Goal: Task Accomplishment & Management: Manage account settings

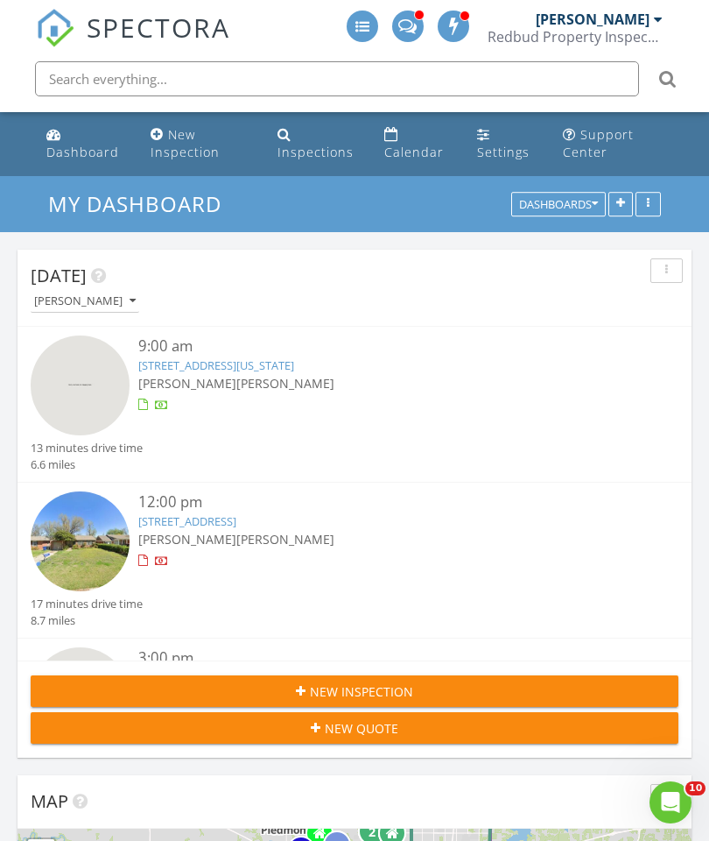
click at [54, 167] on link "Dashboard" at bounding box center [84, 144] width 90 height 50
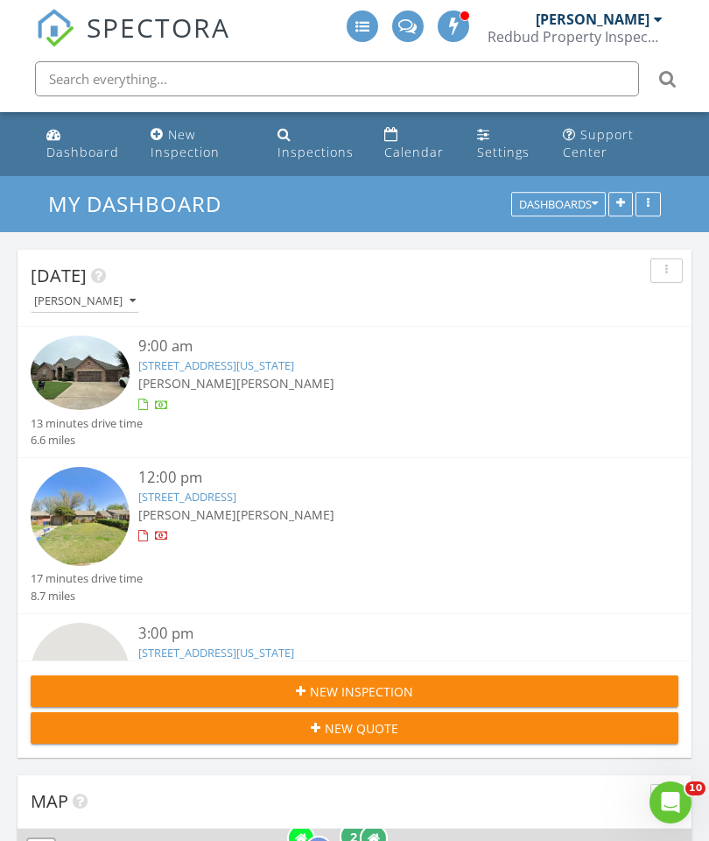
click at [294, 363] on link "8512 NW 125th St, Oklahoma City, OK 73142" at bounding box center [216, 365] width 156 height 16
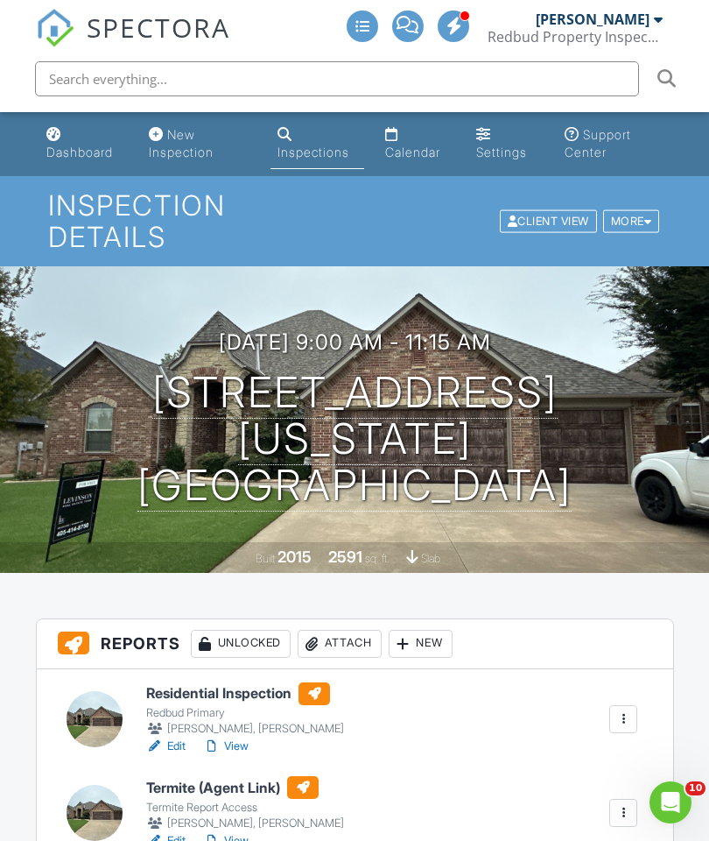
click at [352, 646] on div "Attach" at bounding box center [340, 644] width 84 height 28
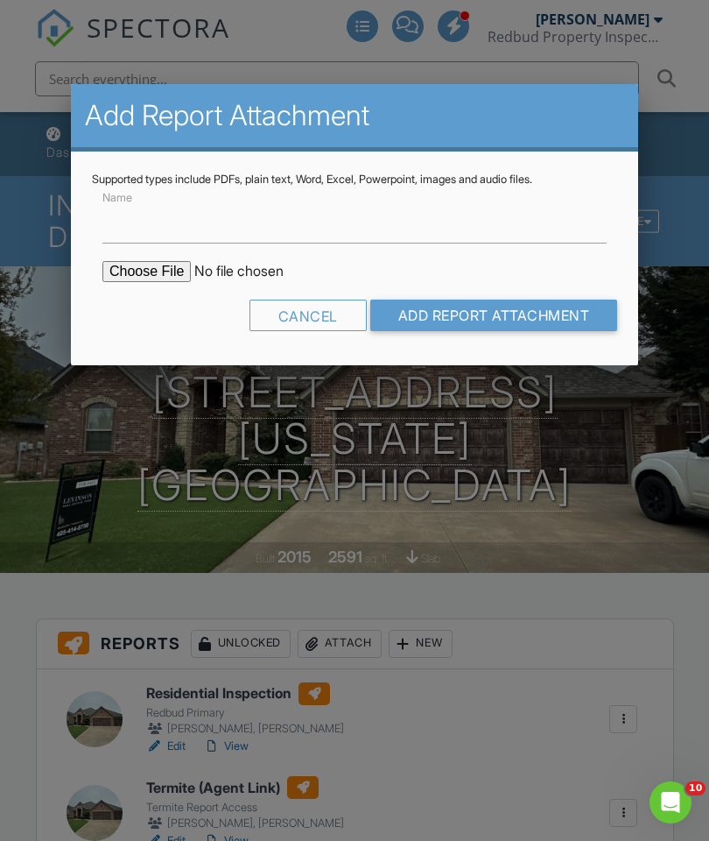
click at [155, 275] on input "file" at bounding box center [251, 271] width 298 height 21
type input "C:\fakepath\8512 Northwest 125th Street. TIR.pdf"
click at [335, 222] on input "Name" at bounding box center [354, 221] width 504 height 43
type input "Termite Inspection Report"
click at [538, 317] on input "Add Report Attachment" at bounding box center [494, 315] width 248 height 32
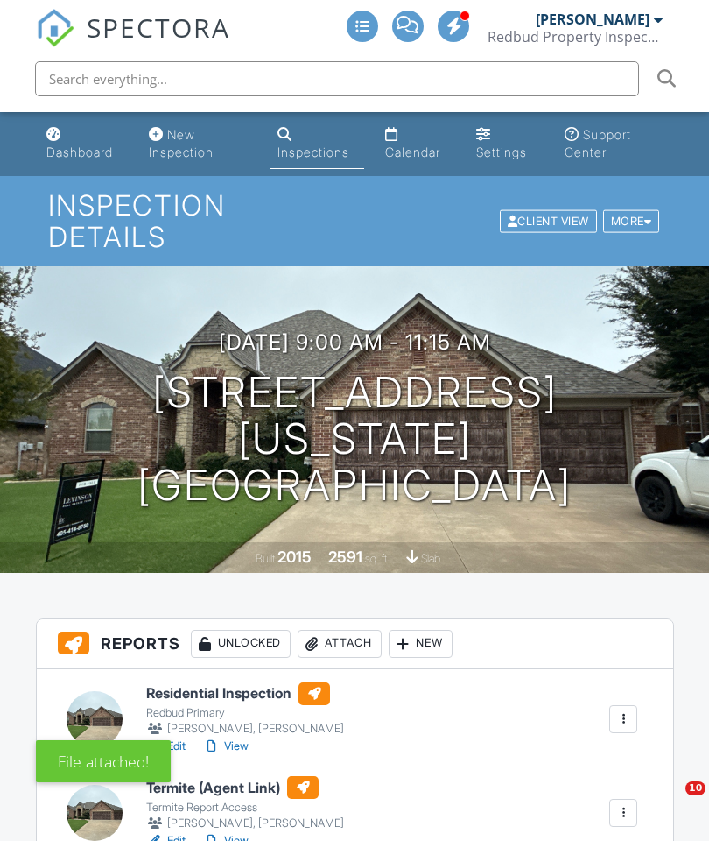
scroll to position [376, 0]
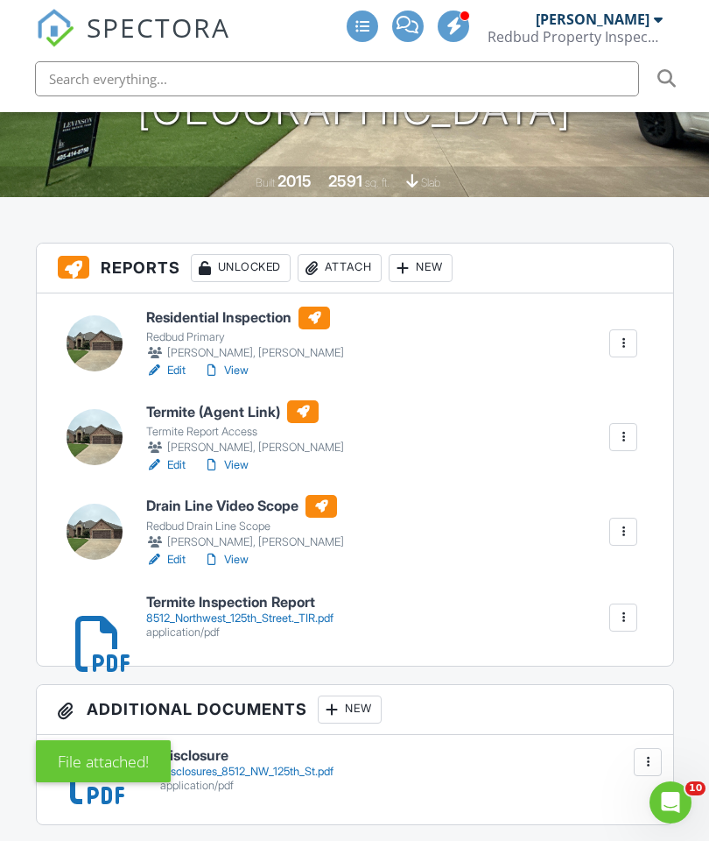
click at [164, 615] on div "8512_Northwest_125th_Street._TIR.pdf" at bounding box center [239, 618] width 187 height 14
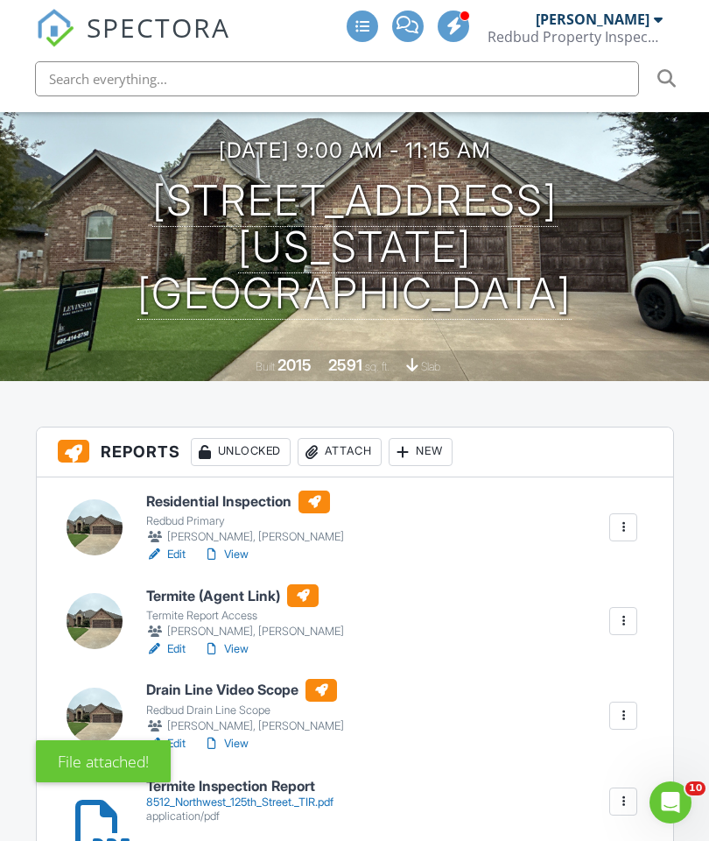
scroll to position [0, 0]
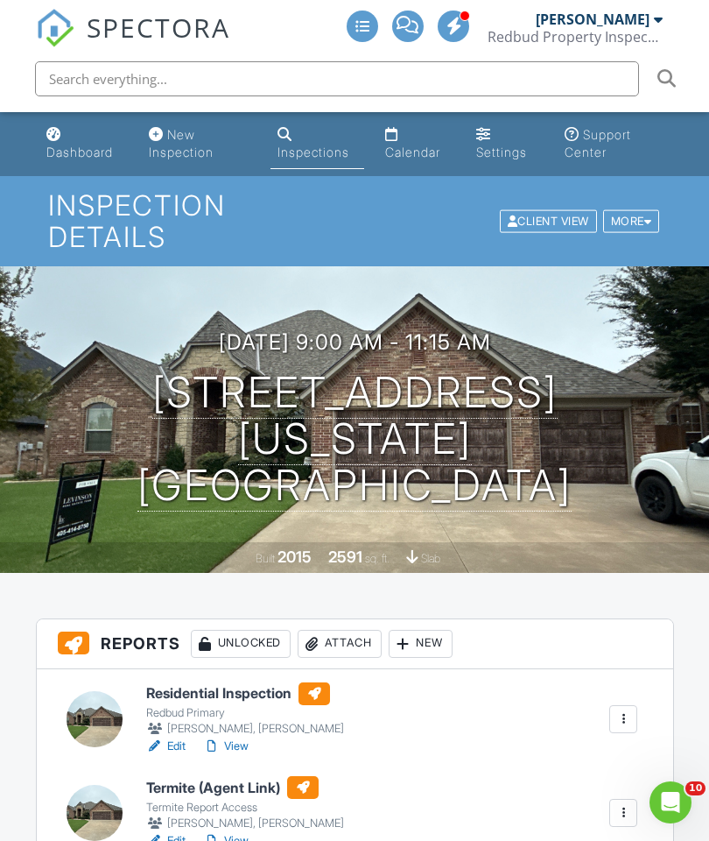
click at [65, 154] on div "Dashboard" at bounding box center [79, 151] width 67 height 15
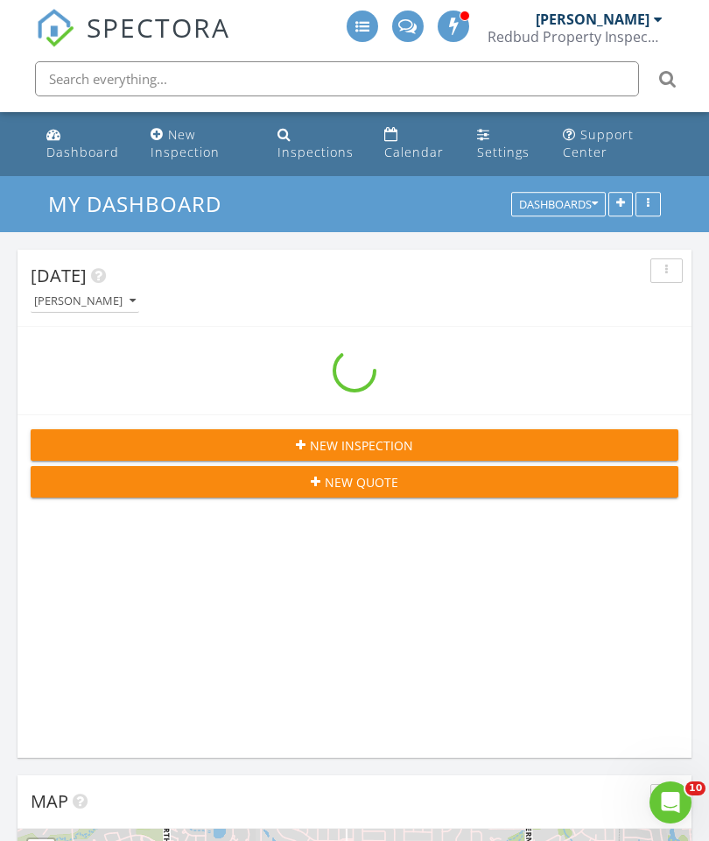
scroll to position [9, 9]
